Goal: Obtain resource: Download file/media

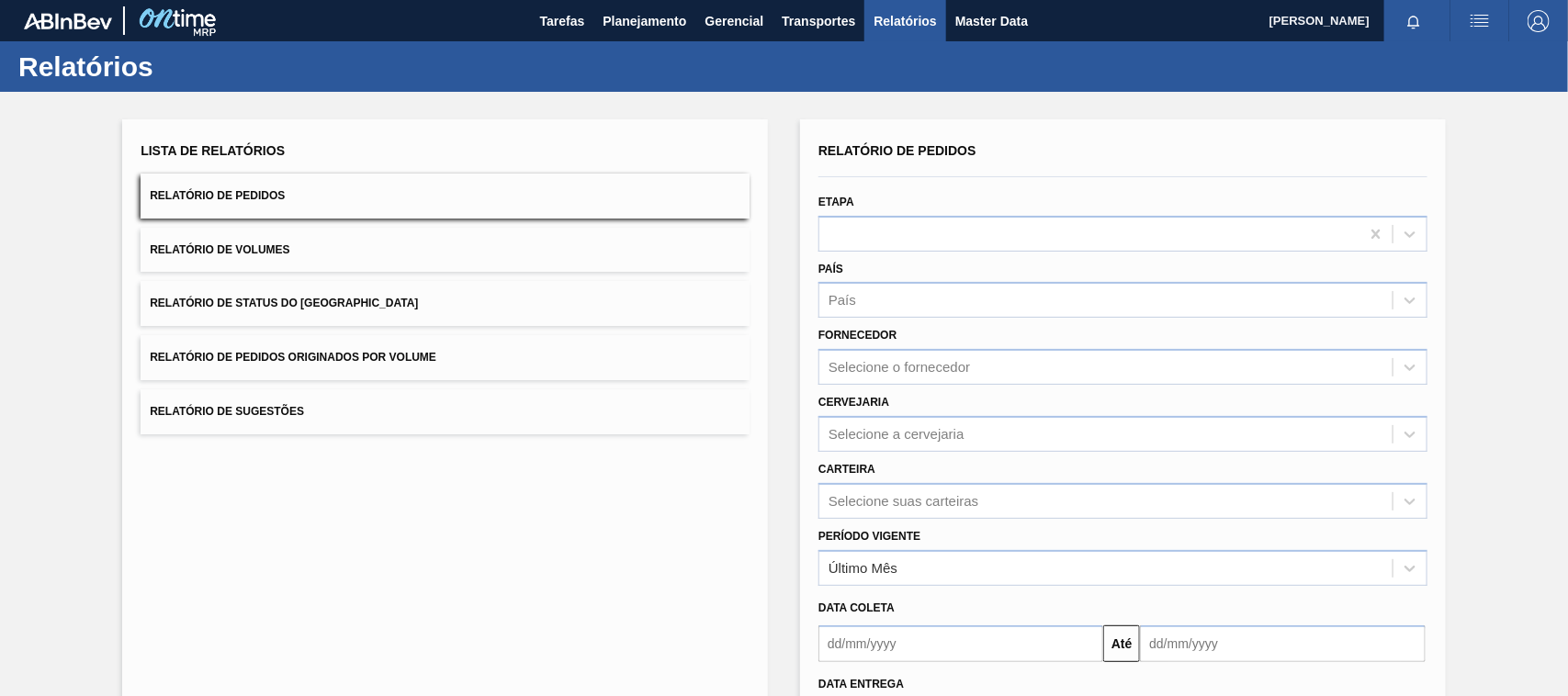
click at [334, 342] on button "Relatório de Pedidos Originados por Volume" at bounding box center [445, 358] width 609 height 45
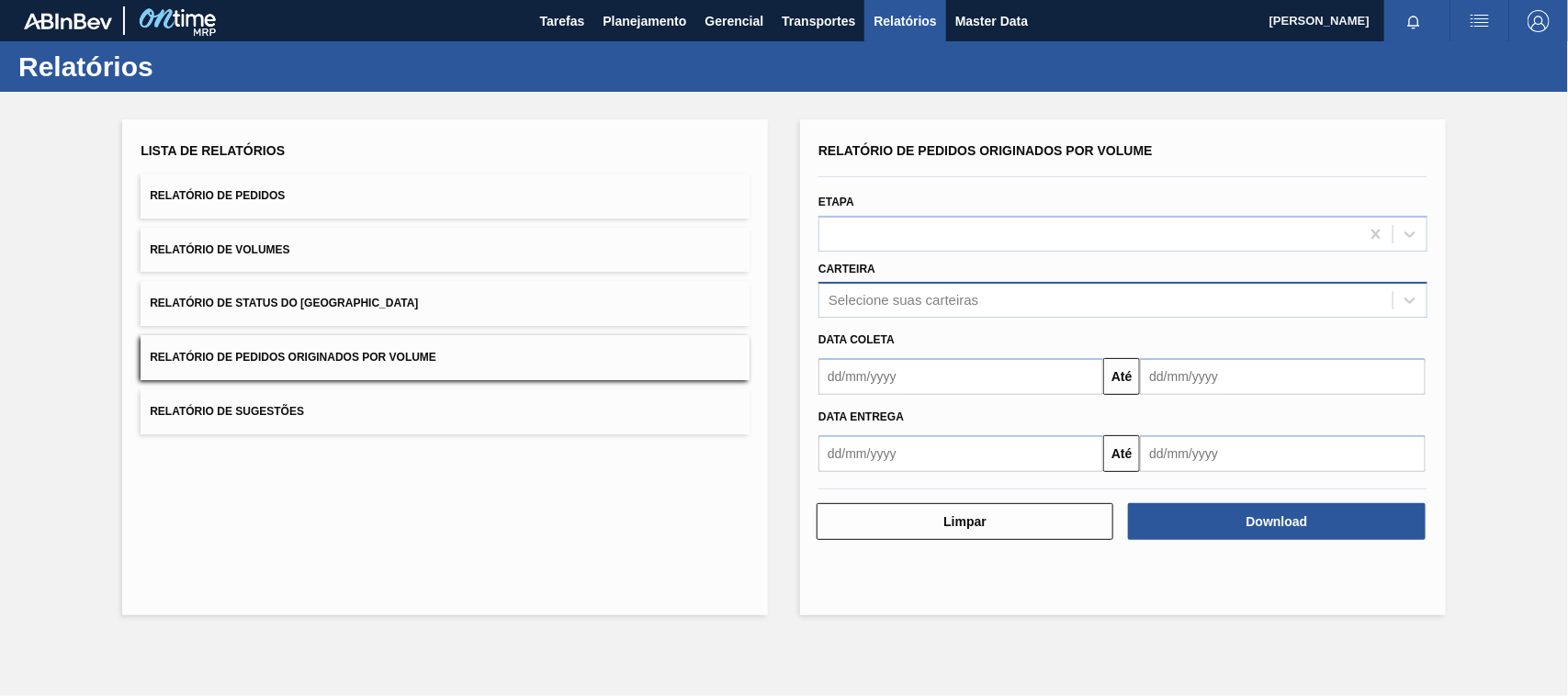
click at [847, 300] on div "Selecione suas carteiras" at bounding box center [903, 300] width 150 height 16
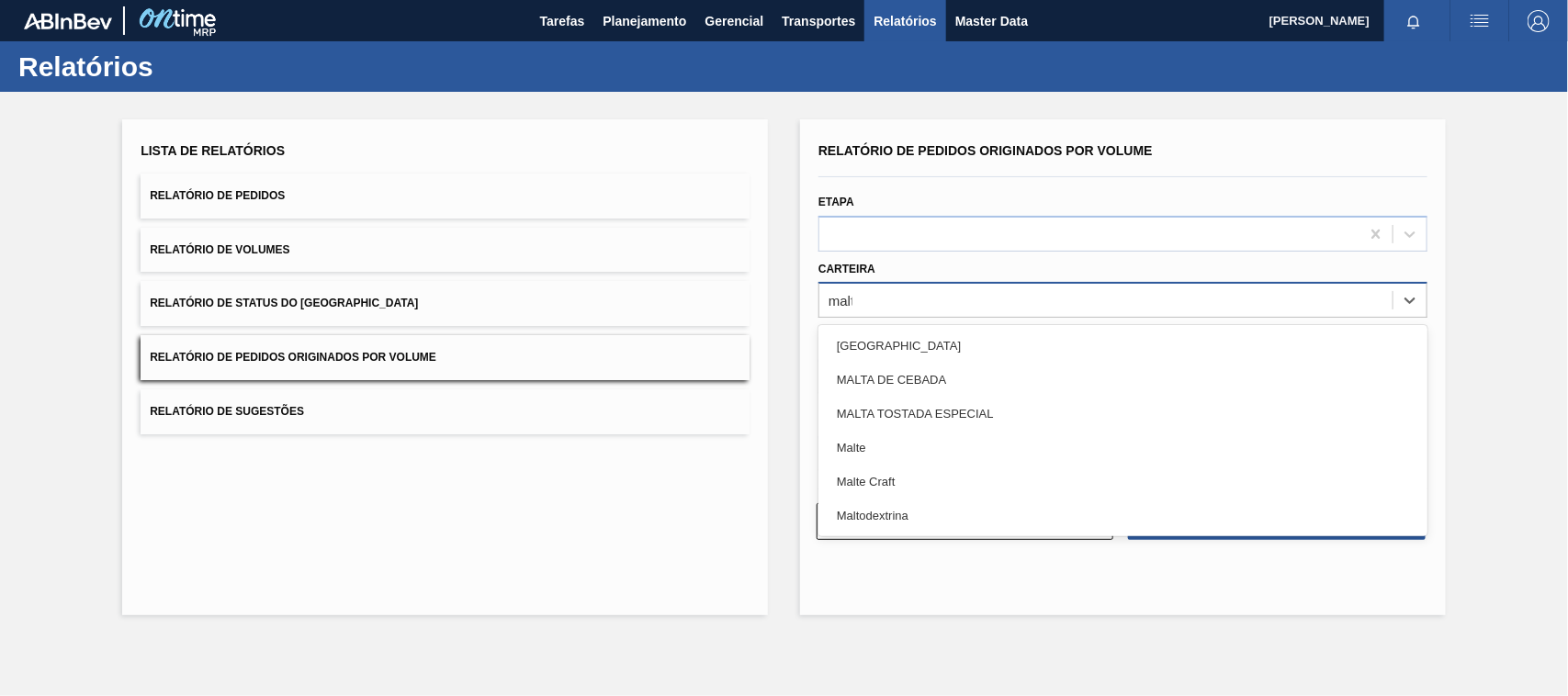
type input "malte"
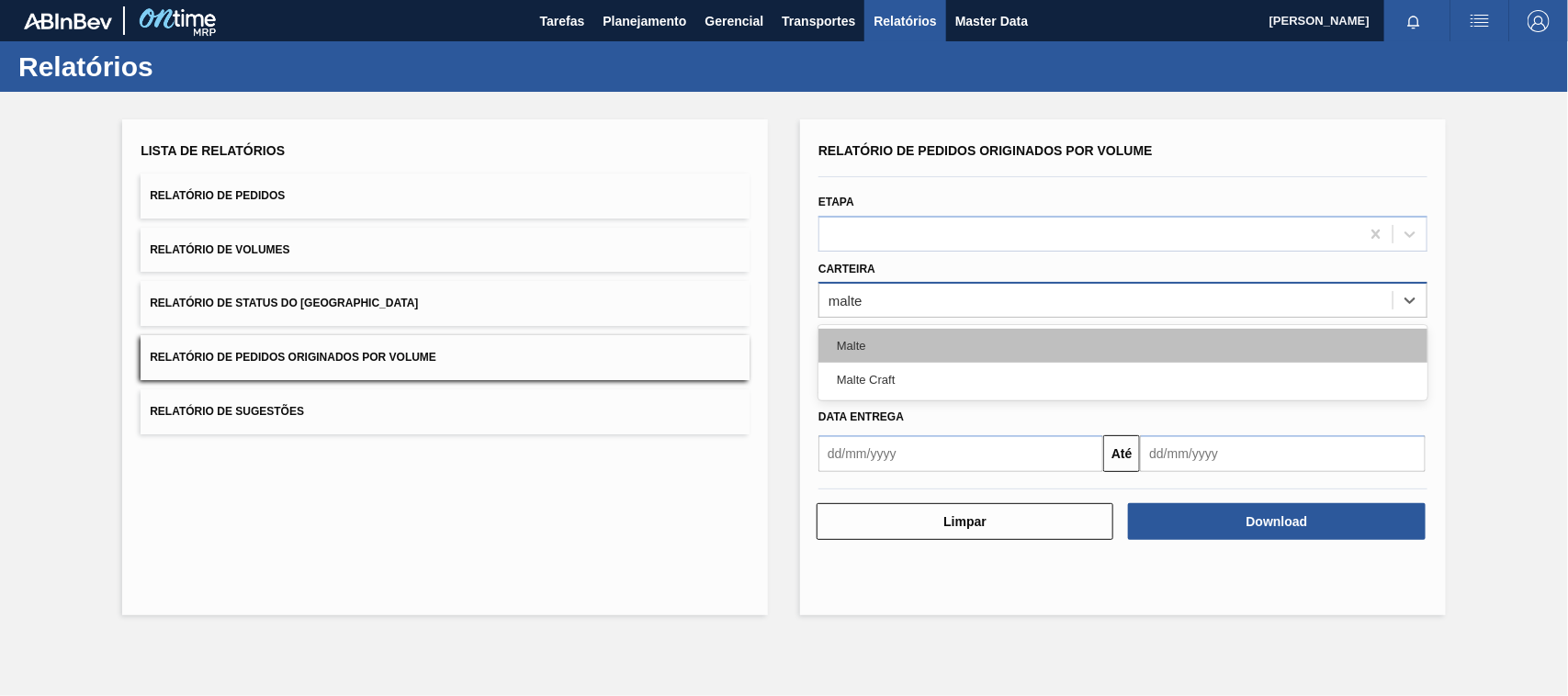
click at [841, 343] on div "Malte" at bounding box center [1122, 346] width 609 height 34
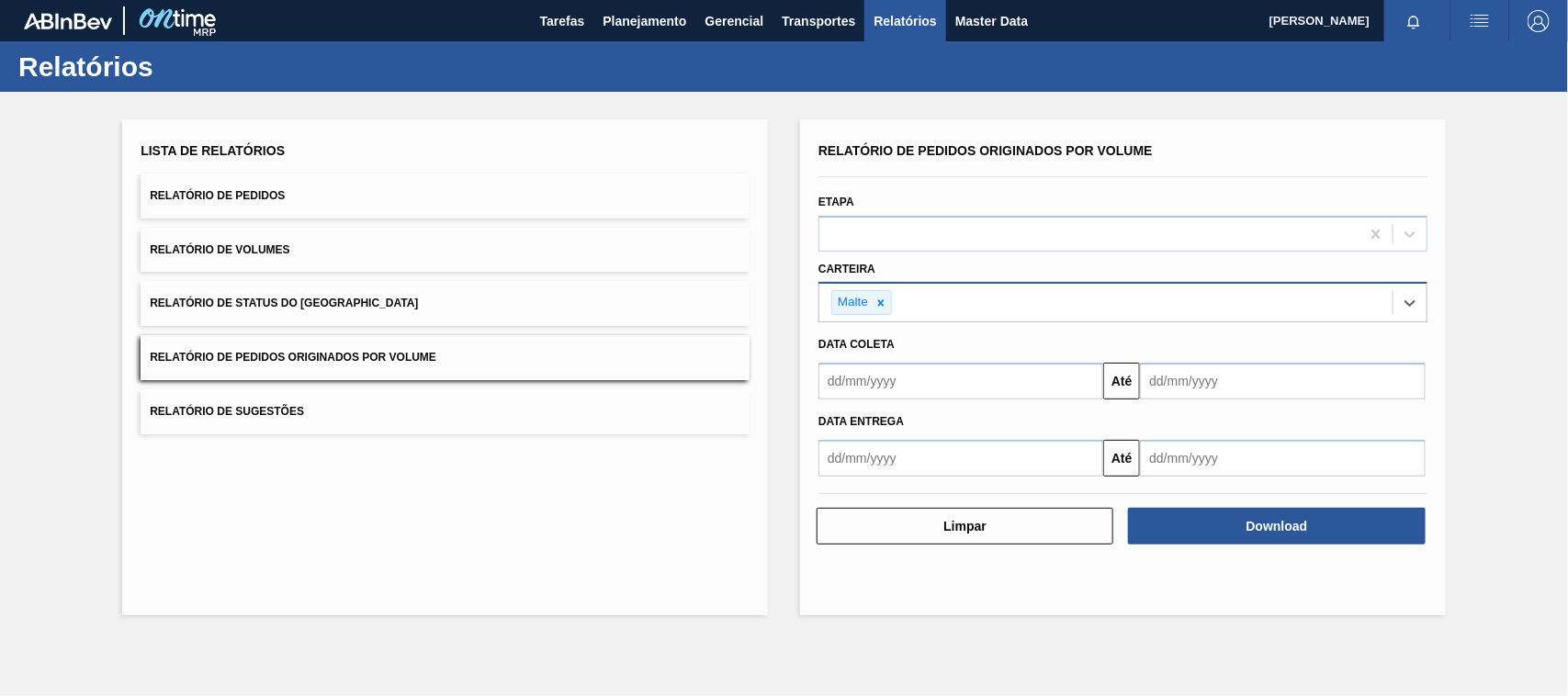
click at [894, 387] on input "text" at bounding box center [960, 380] width 284 height 36
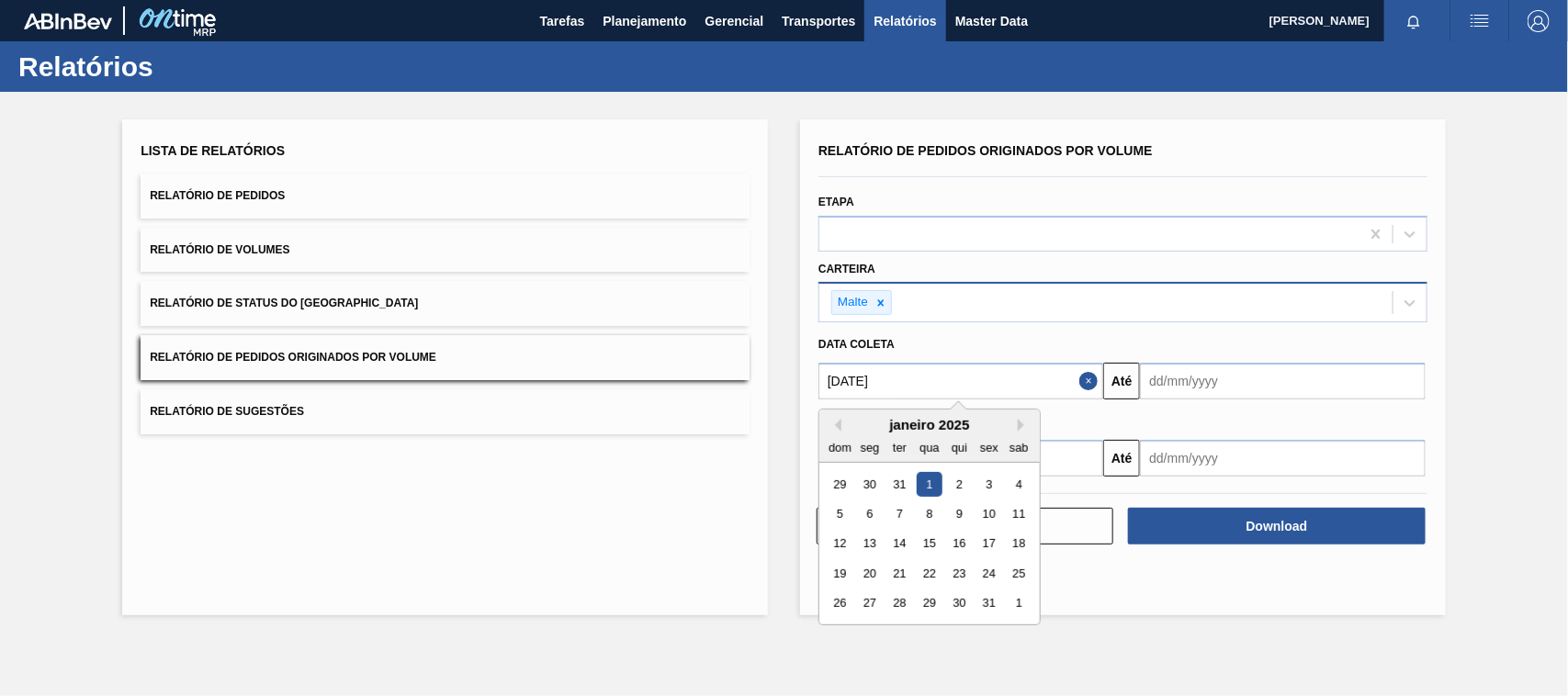
type input "[DATE]"
click at [929, 483] on div "1" at bounding box center [928, 484] width 25 height 25
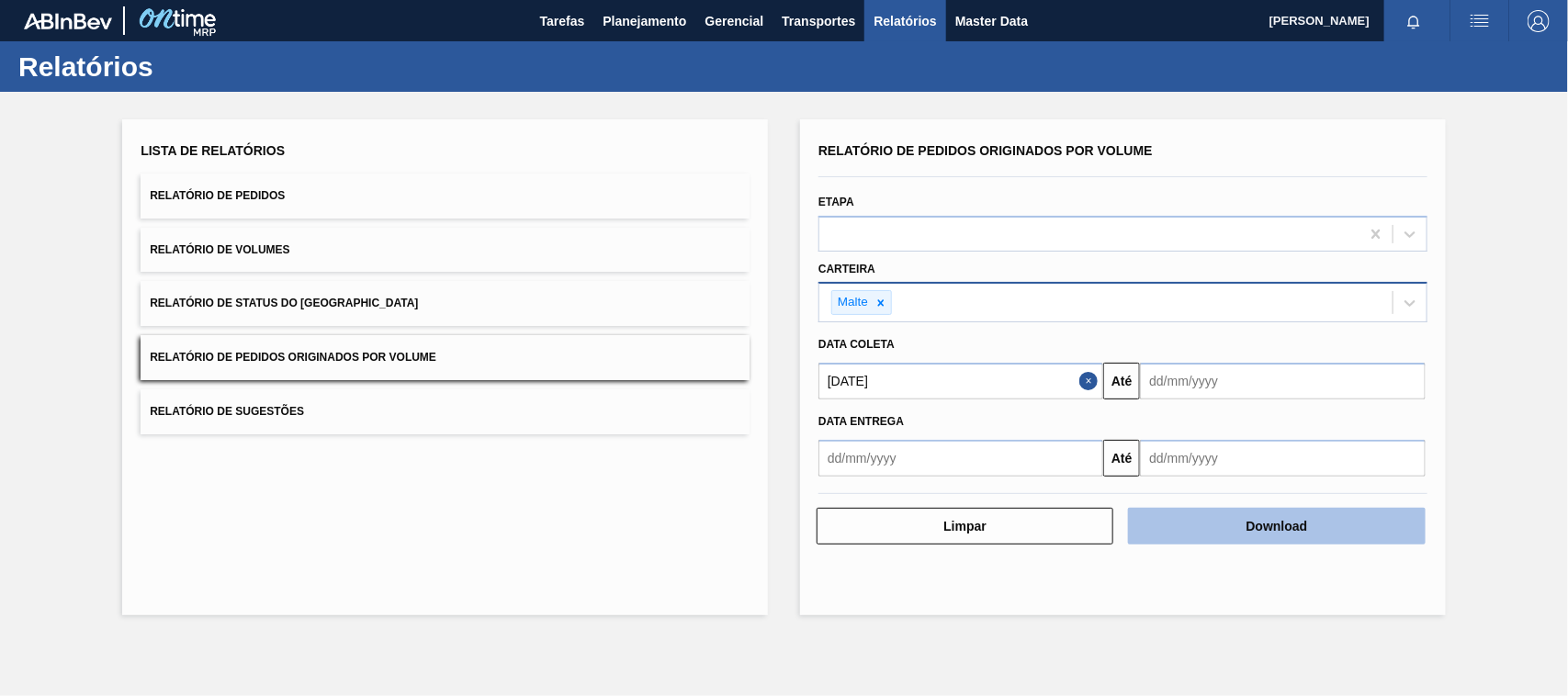
click at [1309, 530] on button "Download" at bounding box center [1276, 525] width 296 height 36
